Goal: Task Accomplishment & Management: Manage account settings

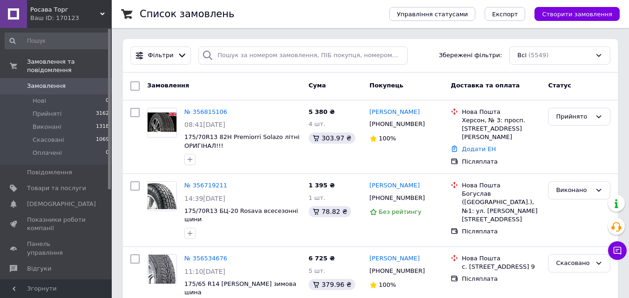
click at [404, 69] on div "Фільтри Збережені фільтри: Всі (5549)" at bounding box center [370, 56] width 495 height 34
click at [419, 61] on div "Фільтри Збережені фільтри: Всі (5549)" at bounding box center [370, 56] width 487 height 18
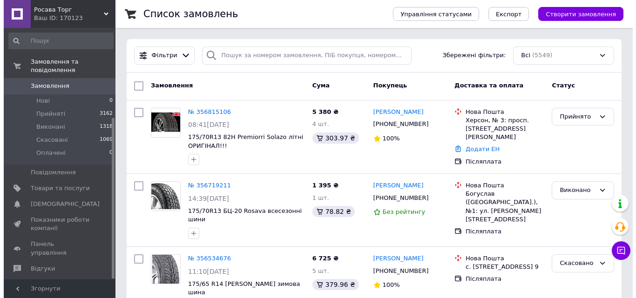
scroll to position [141, 0]
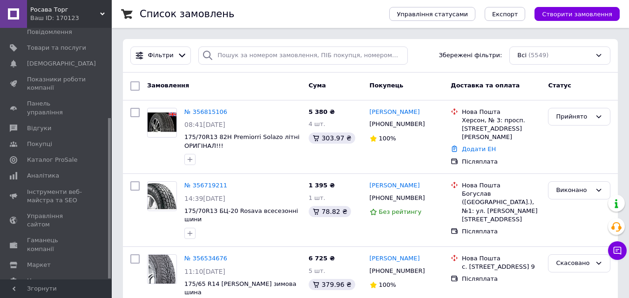
click at [110, 254] on div at bounding box center [109, 154] width 3 height 250
click at [63, 156] on span "Каталог ProSale" at bounding box center [52, 160] width 50 height 8
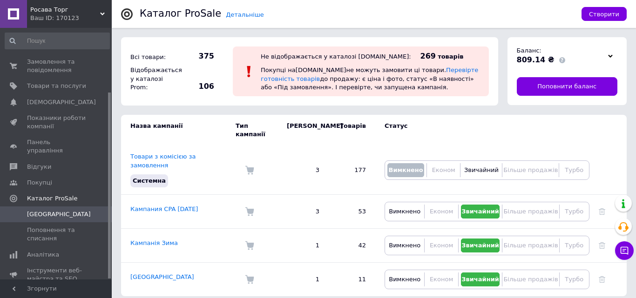
click at [109, 41] on div at bounding box center [109, 154] width 3 height 250
click at [64, 64] on span "Замовлення та повідомлення" at bounding box center [56, 66] width 59 height 17
